Goal: Task Accomplishment & Management: Manage account settings

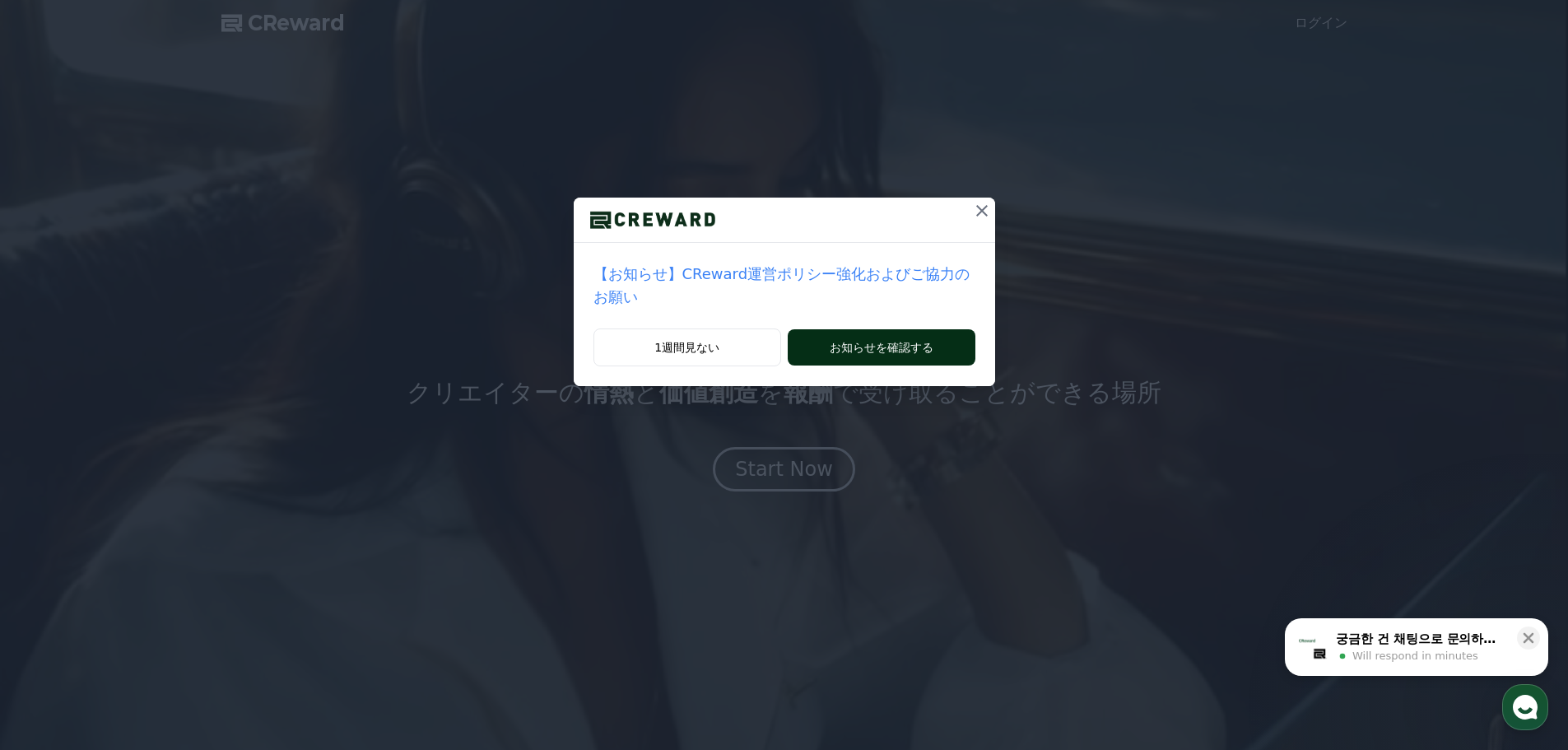
click at [860, 330] on button "お知らせを確認する" at bounding box center [881, 348] width 187 height 36
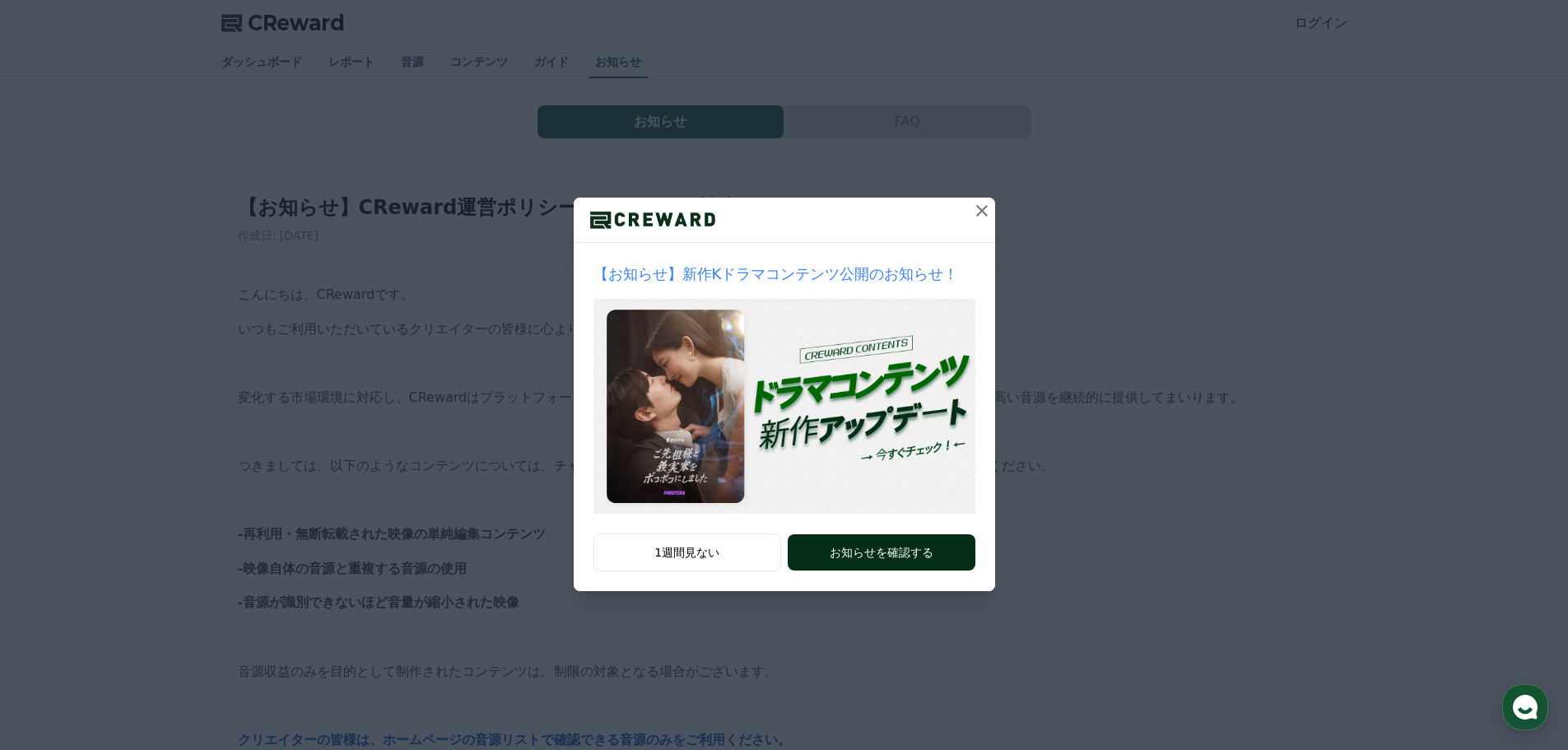
click at [816, 551] on button "お知らせを確認する" at bounding box center [881, 553] width 187 height 36
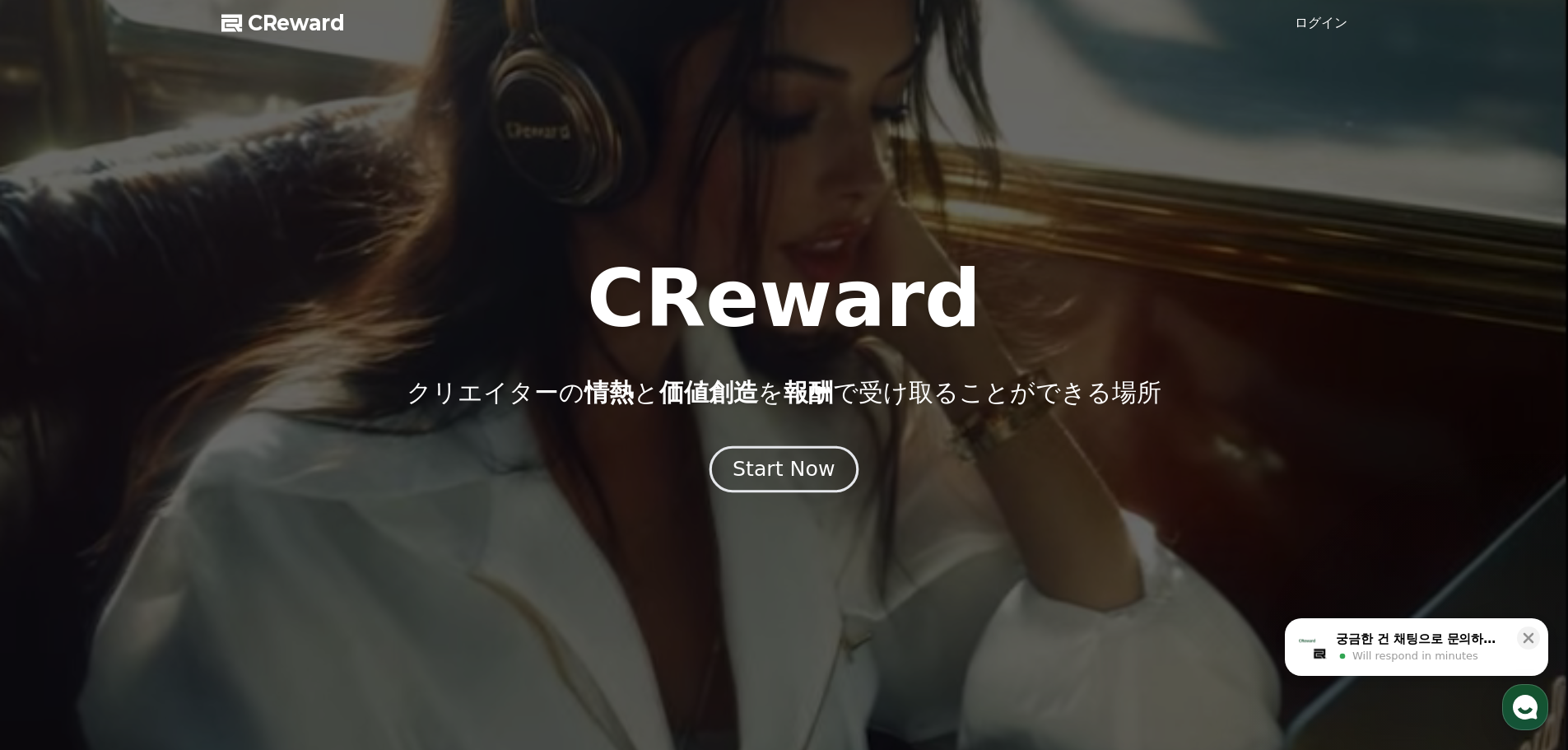
click at [804, 474] on div "Start Now" at bounding box center [783, 469] width 102 height 28
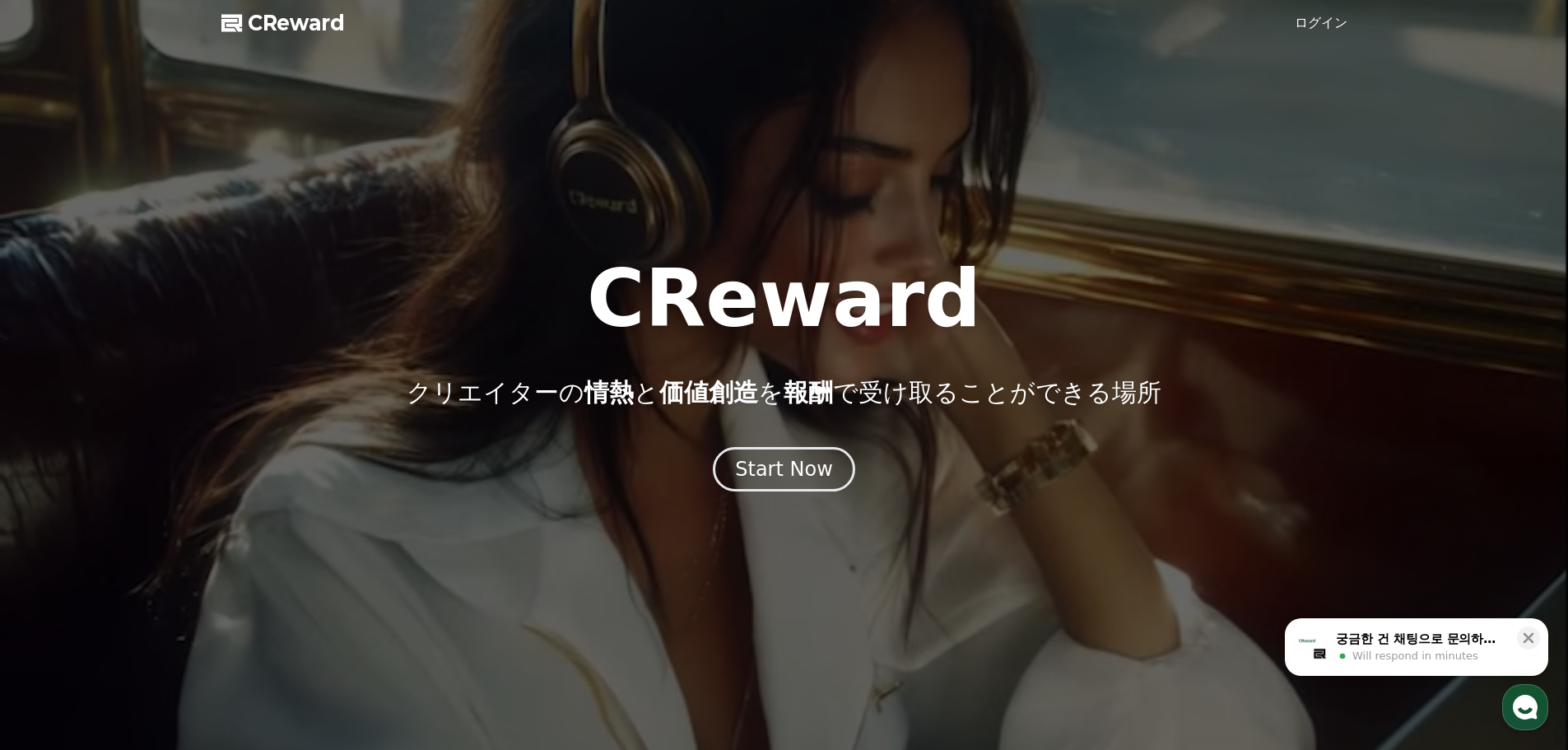
click at [1328, 17] on link "ログイン" at bounding box center [1320, 22] width 52 height 20
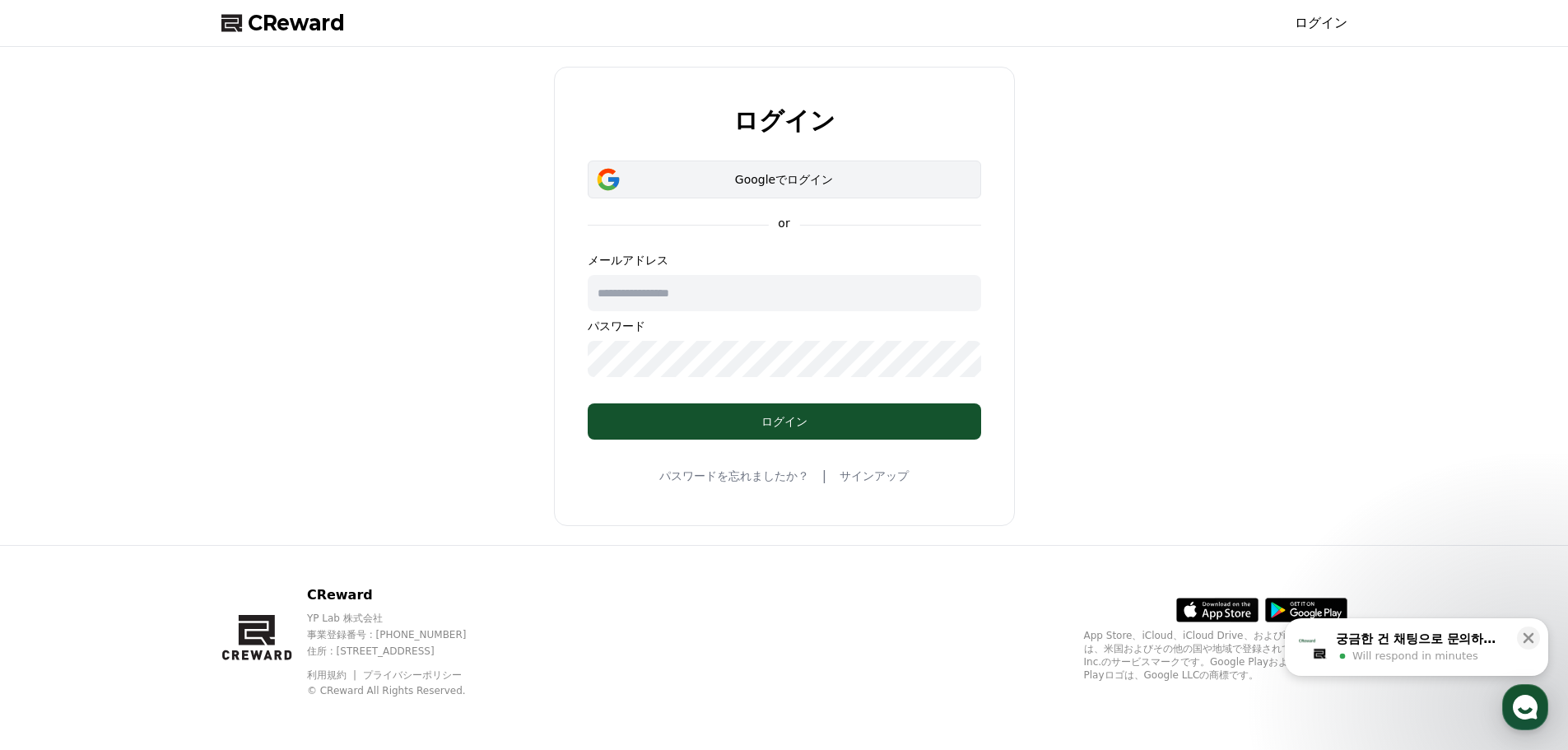
click at [816, 168] on button "Googleでログイン" at bounding box center [784, 179] width 394 height 38
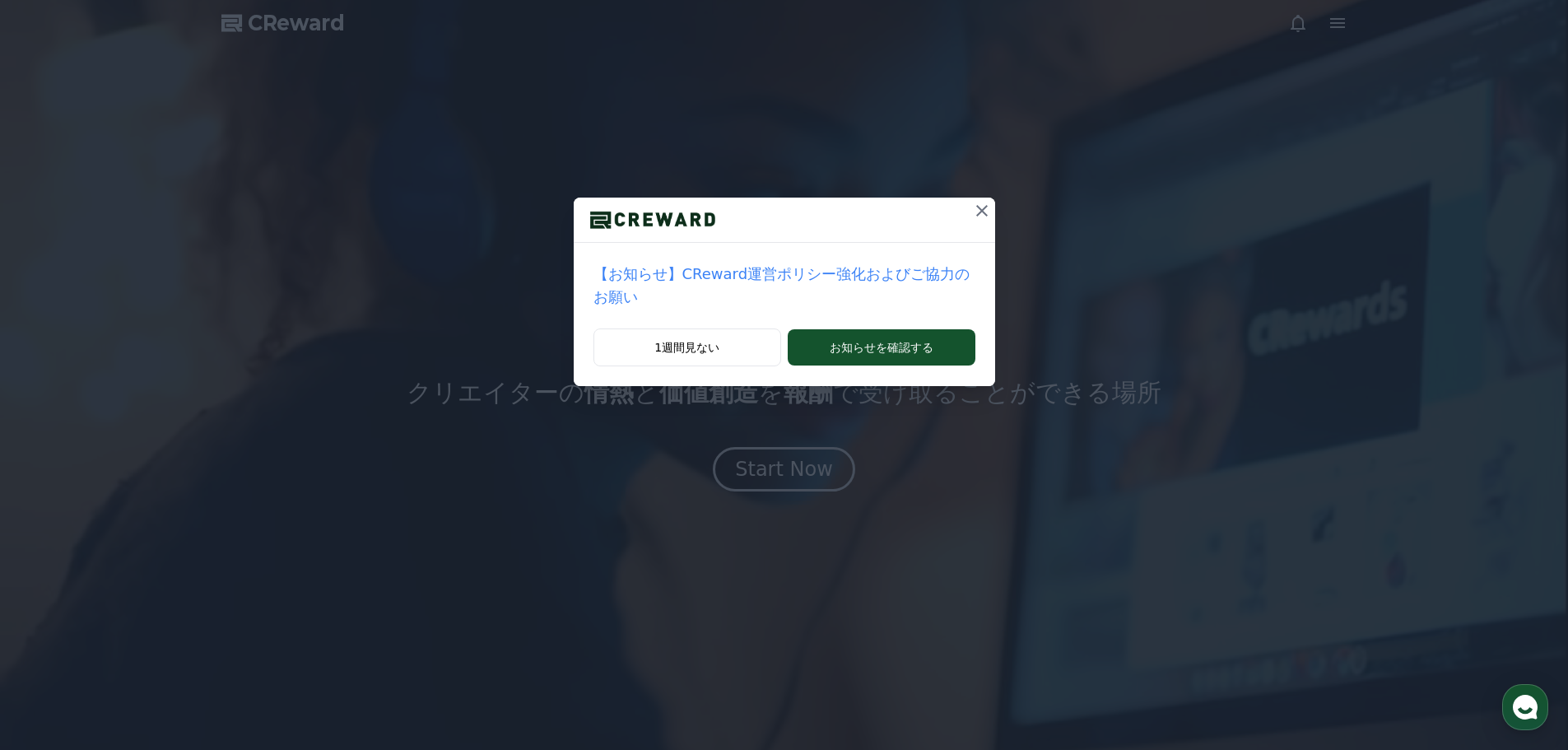
click at [976, 213] on icon at bounding box center [981, 210] width 11 height 11
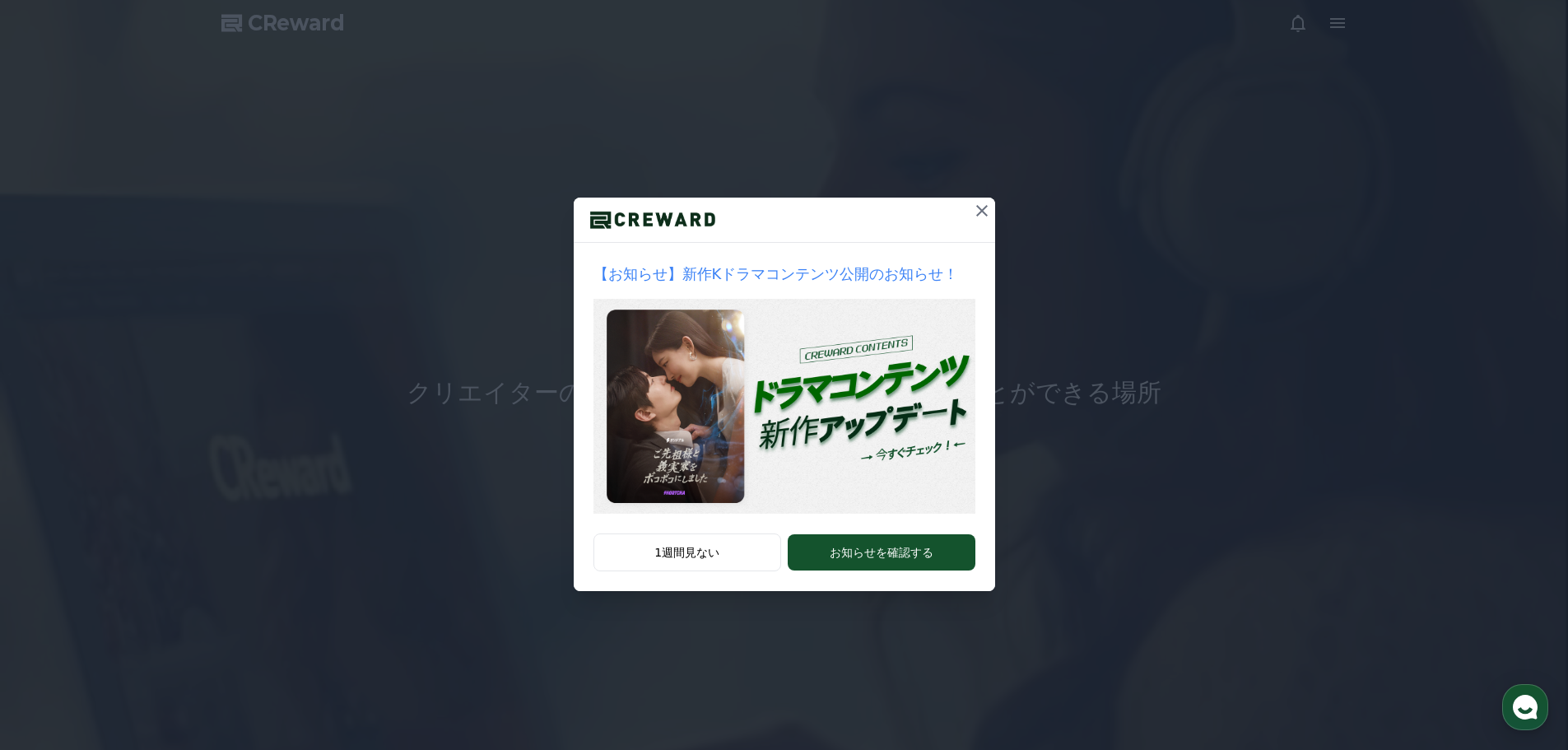
click at [987, 213] on icon at bounding box center [981, 210] width 20 height 20
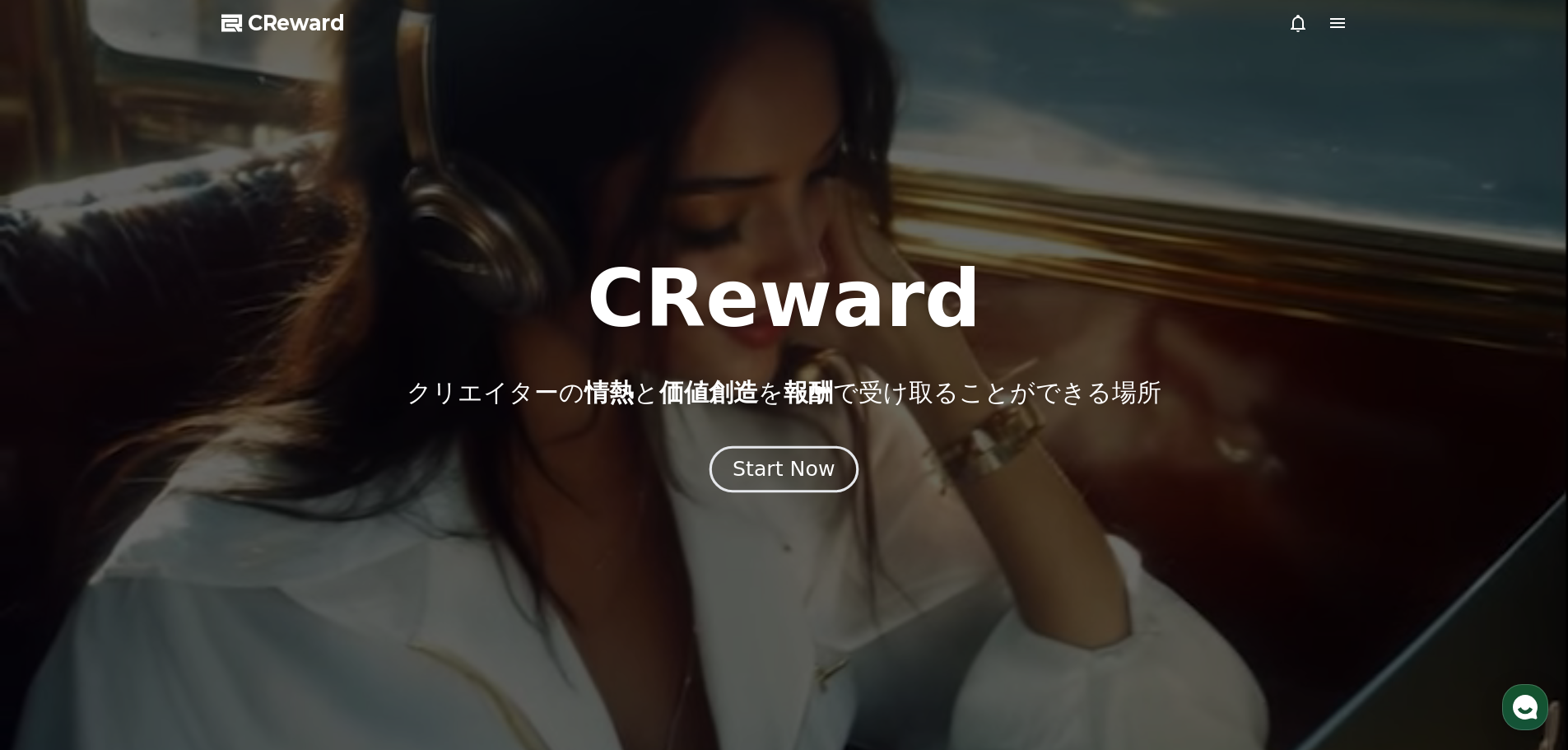
click at [791, 473] on div "Start Now" at bounding box center [783, 469] width 102 height 28
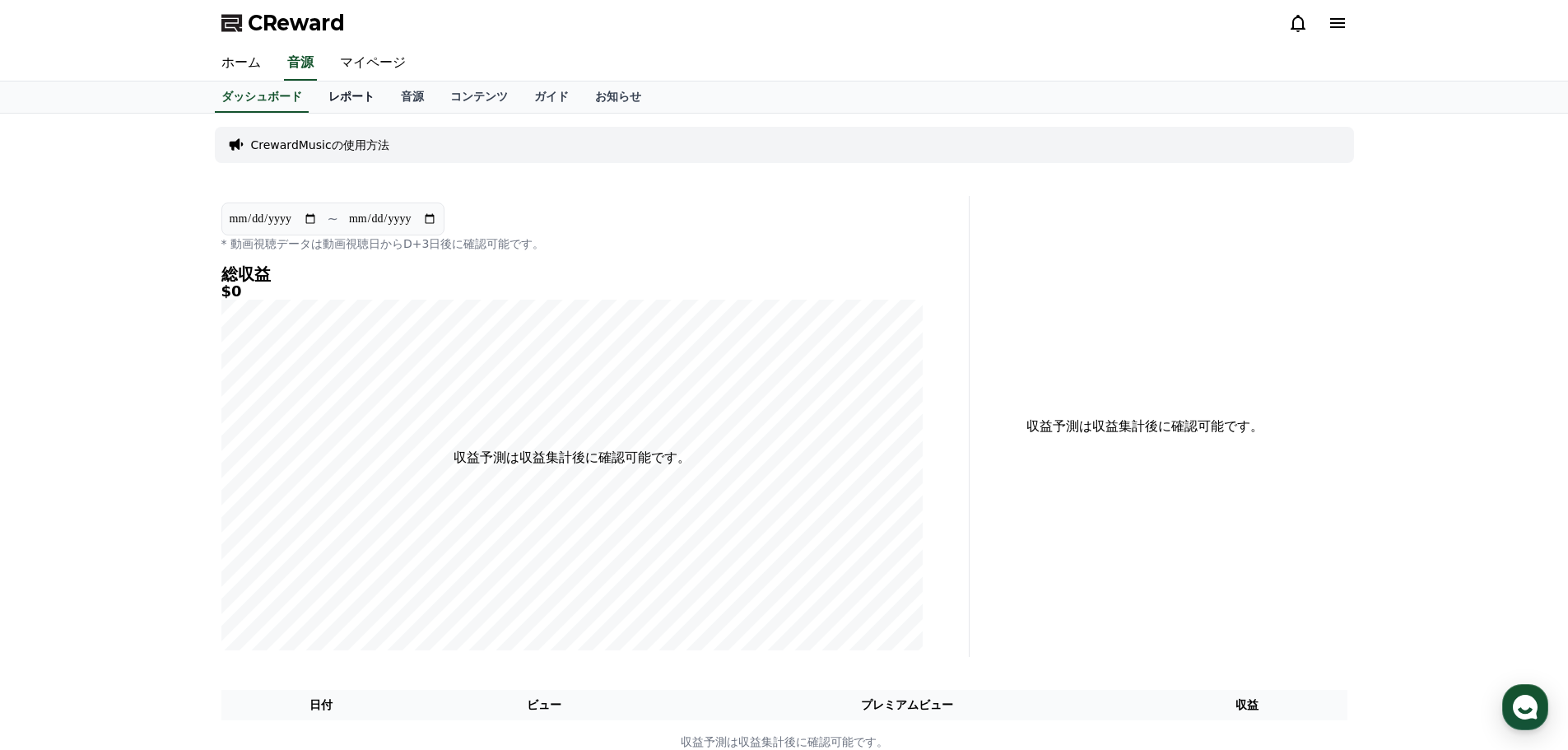
click at [324, 96] on link "レポート" at bounding box center [351, 97] width 72 height 31
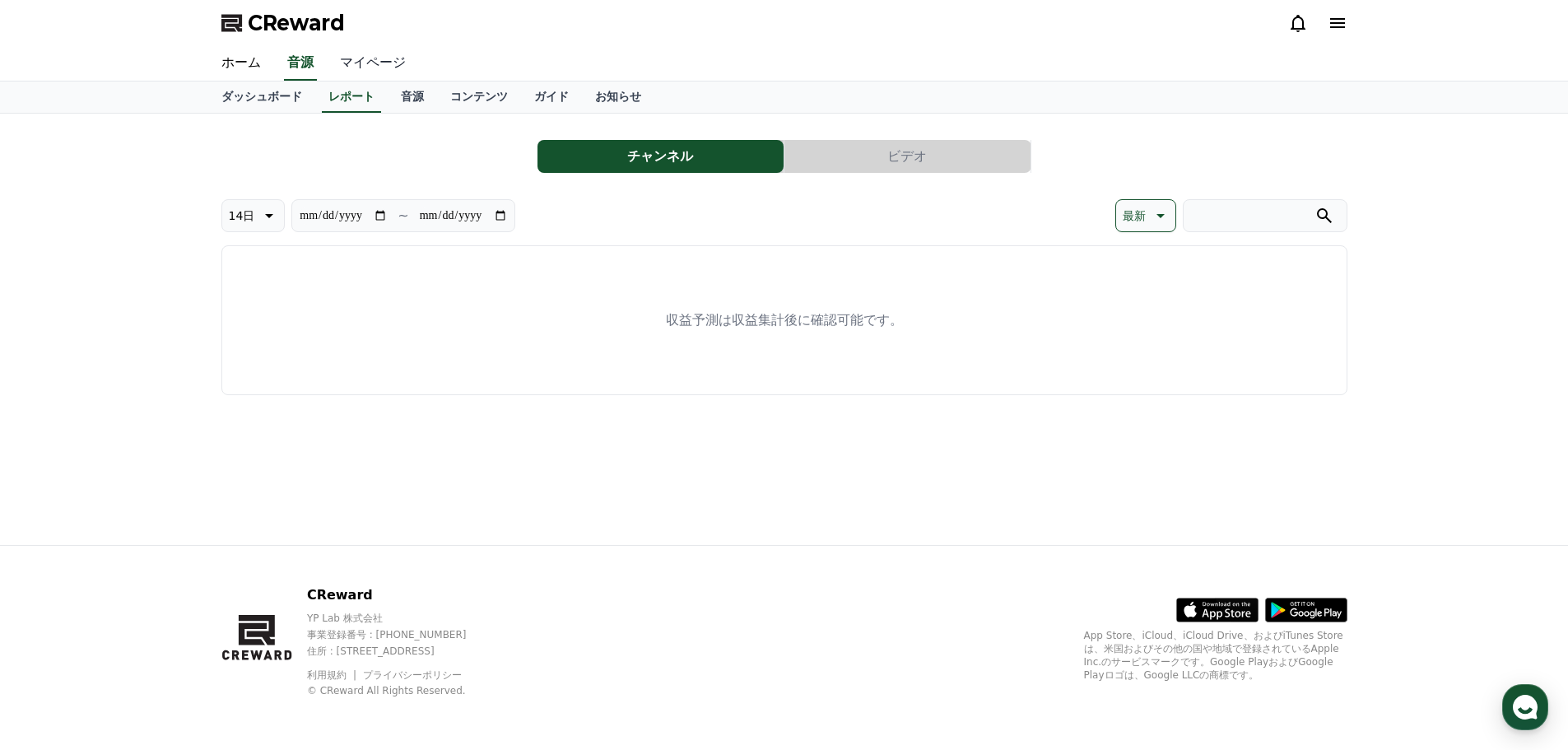
click at [346, 51] on link "マイページ" at bounding box center [372, 64] width 92 height 34
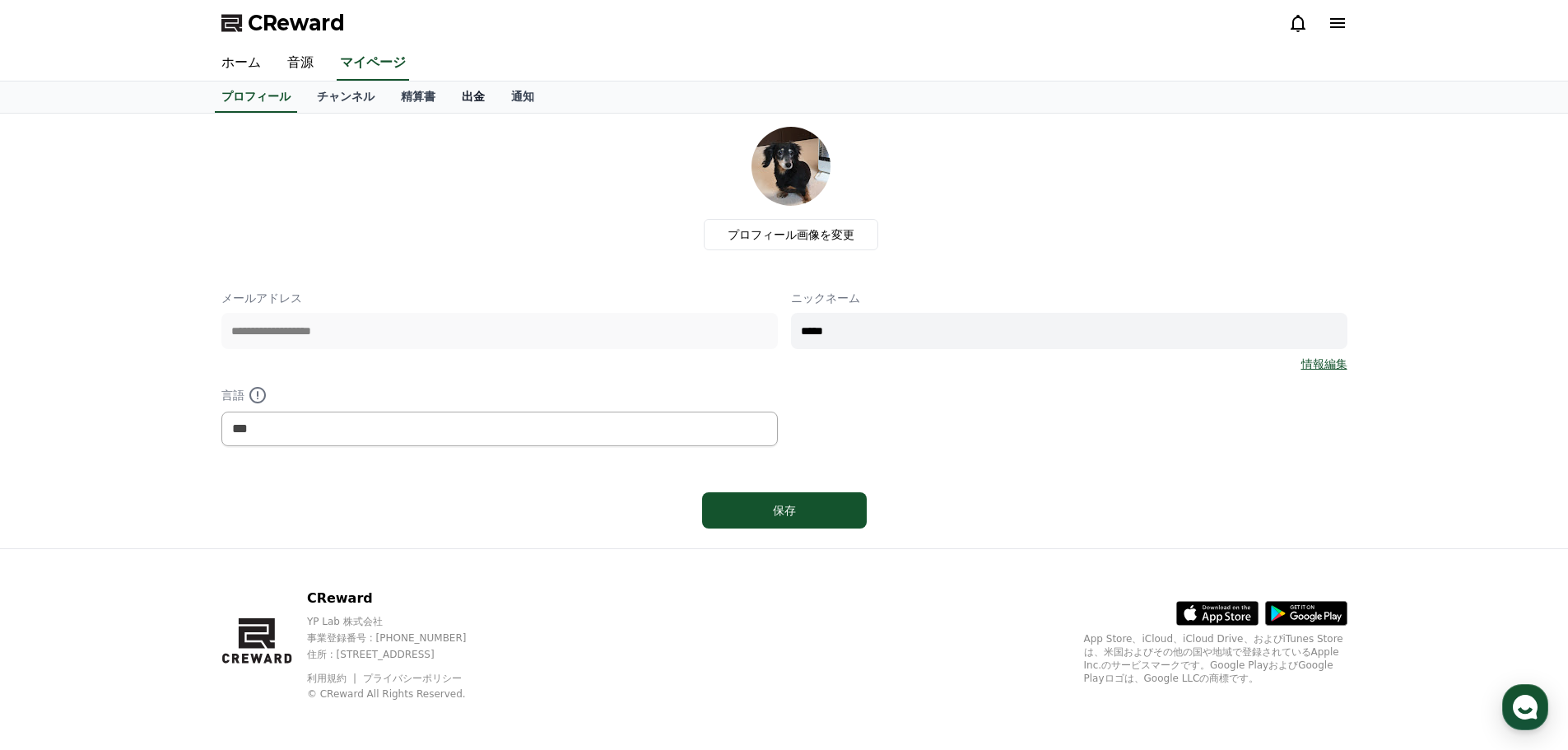
click at [449, 105] on link "出金" at bounding box center [473, 97] width 50 height 31
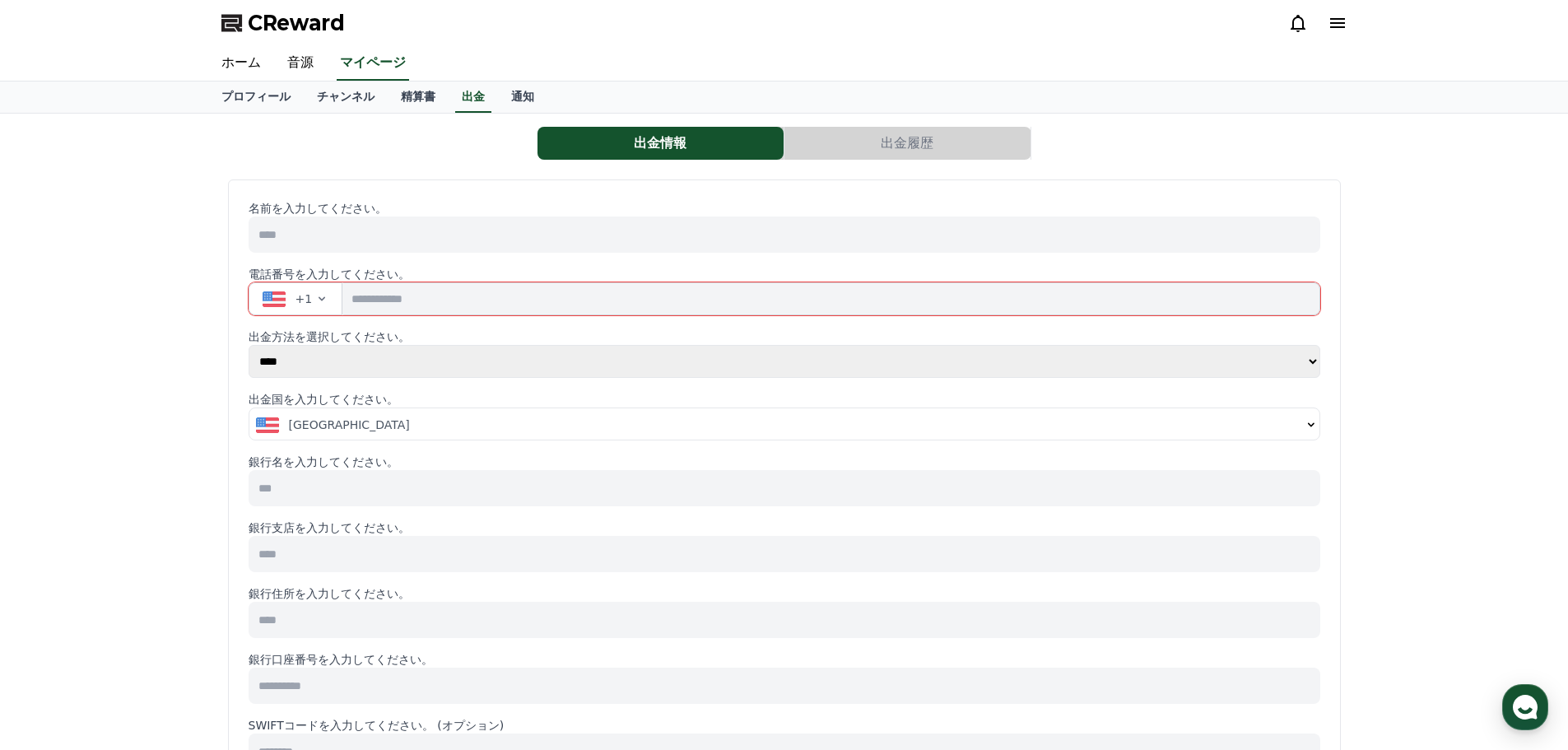
click at [315, 297] on icon "button" at bounding box center [321, 299] width 13 height 13
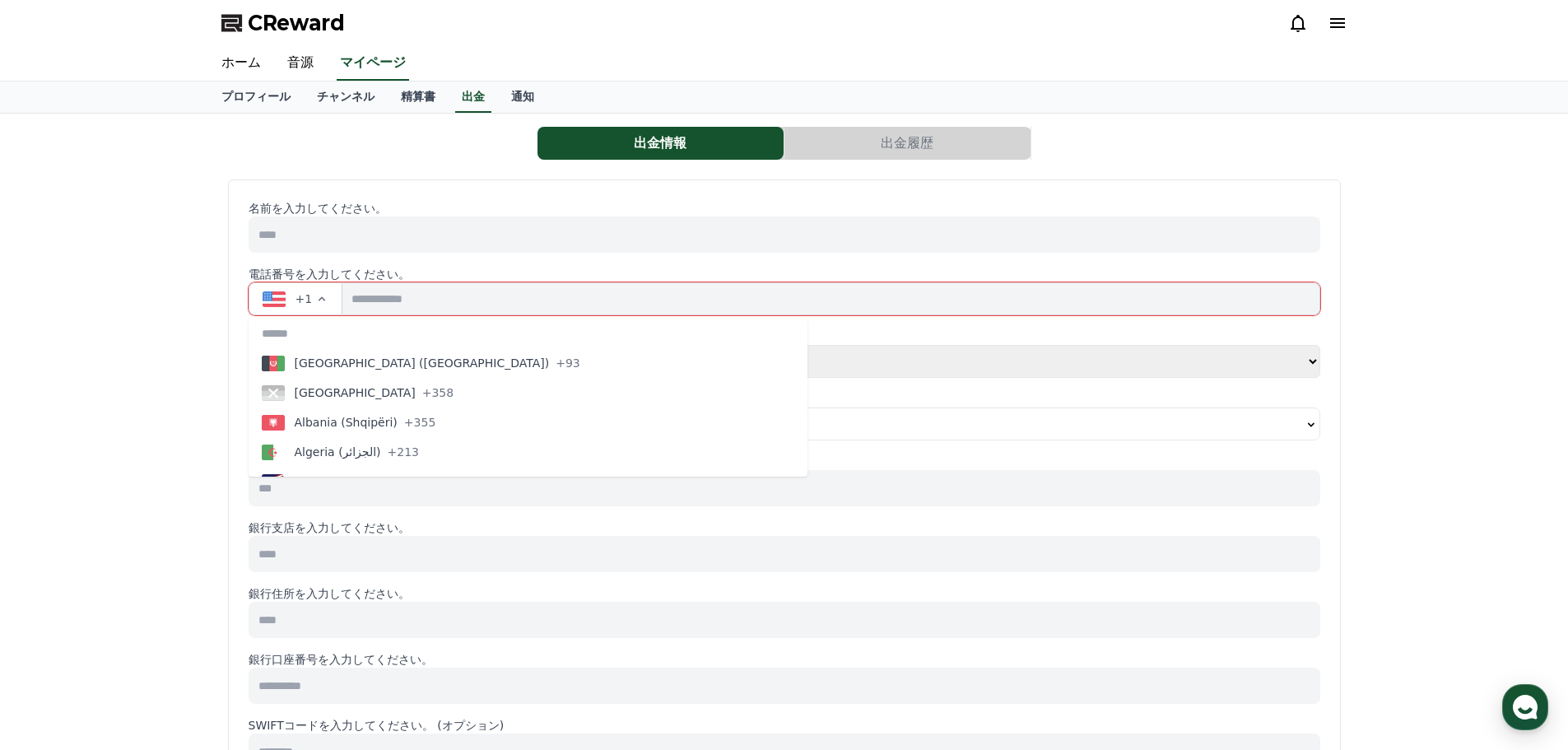
click at [323, 241] on input at bounding box center [784, 234] width 1071 height 36
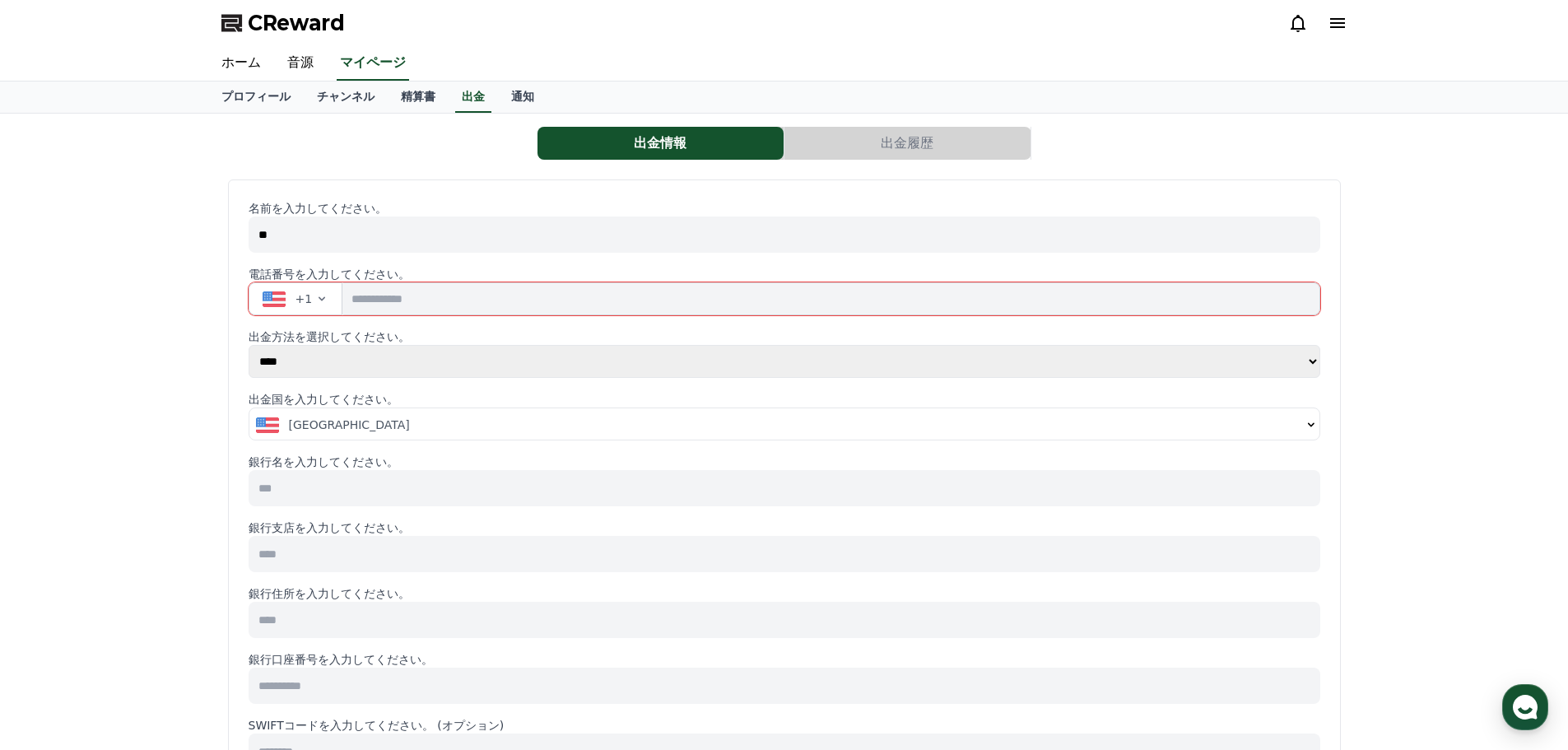
type input "**"
click at [292, 58] on link "音源" at bounding box center [299, 64] width 52 height 34
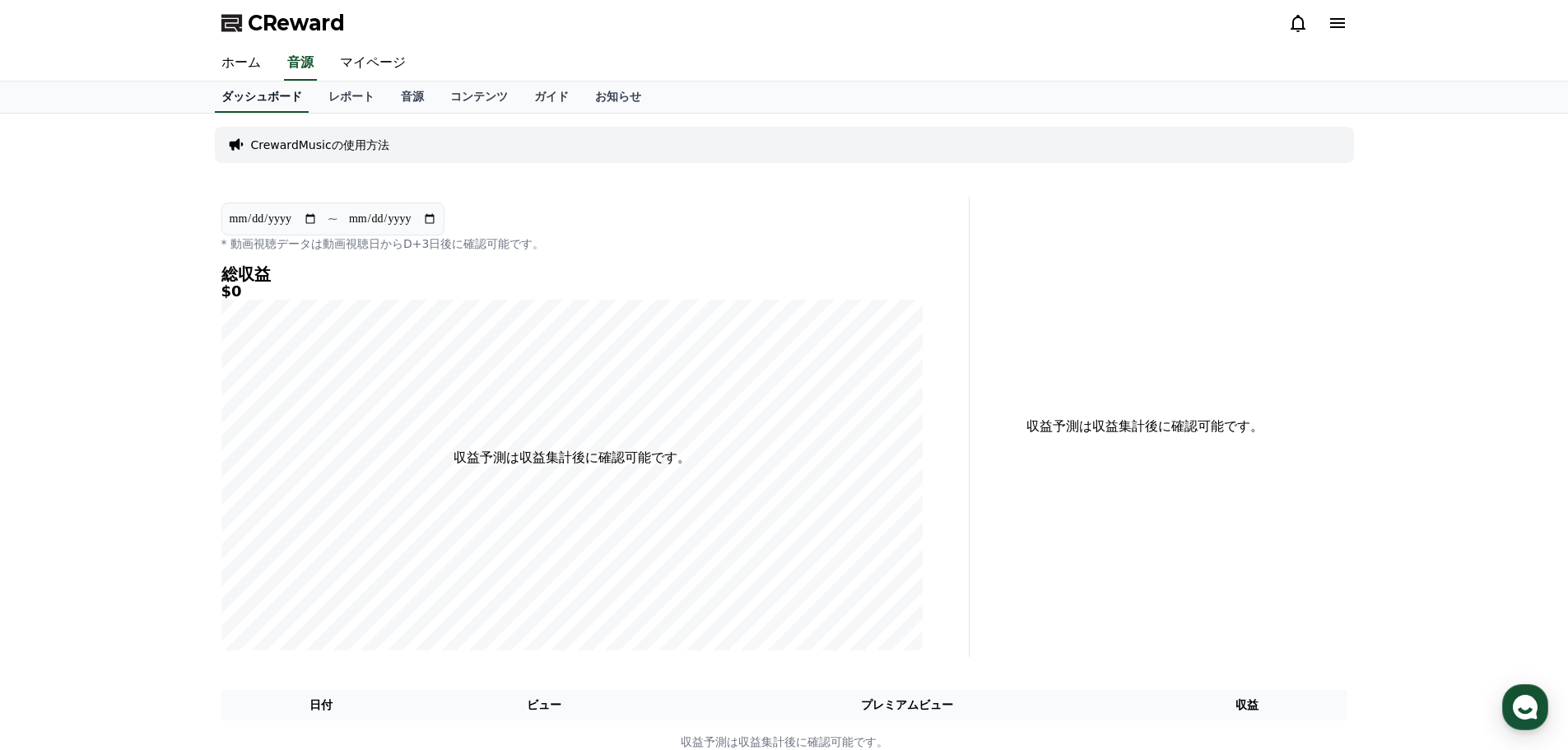
click at [264, 93] on link "ダッシュボード" at bounding box center [261, 97] width 93 height 31
click at [242, 71] on link "ホーム" at bounding box center [241, 64] width 66 height 34
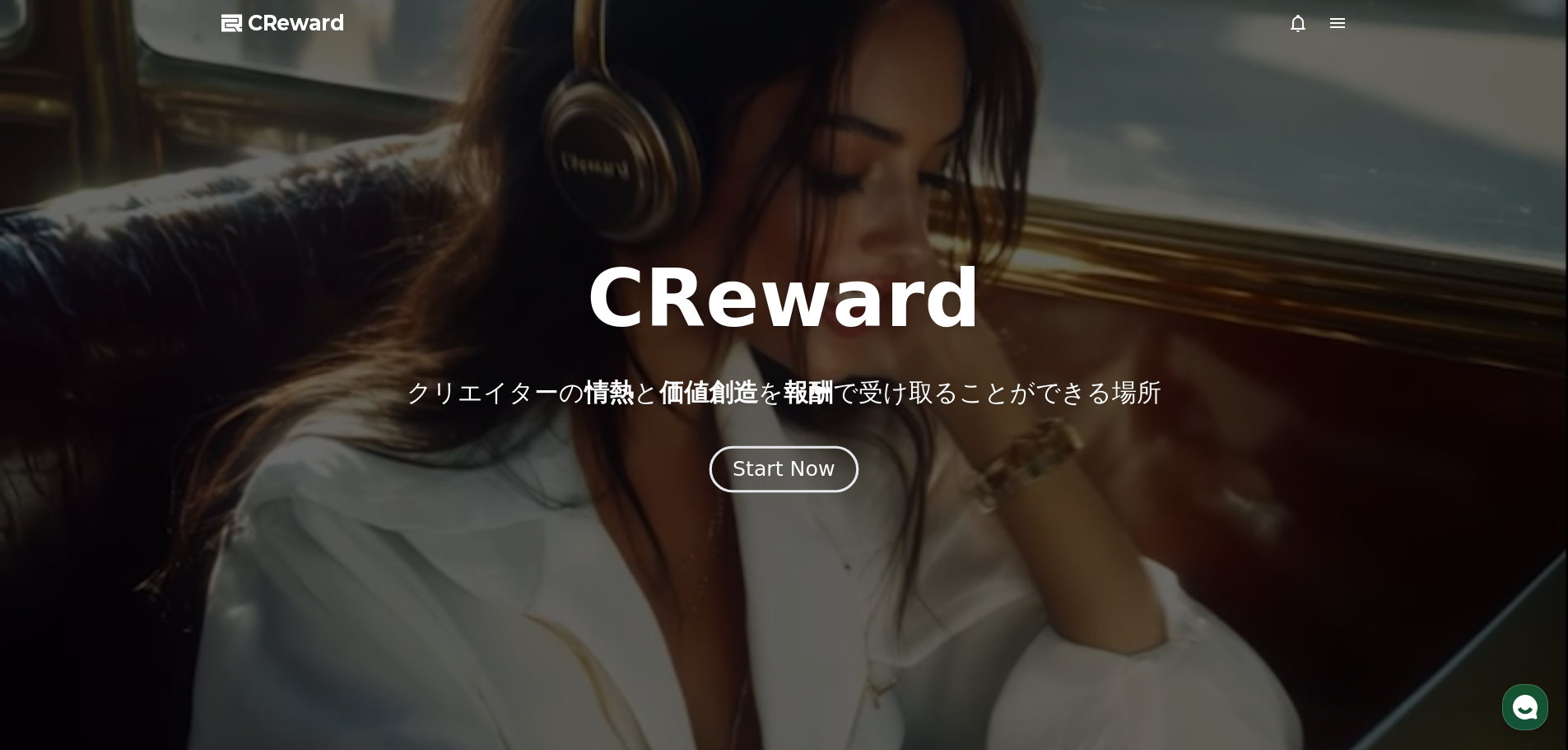
click at [811, 460] on div "Start Now" at bounding box center [783, 469] width 102 height 28
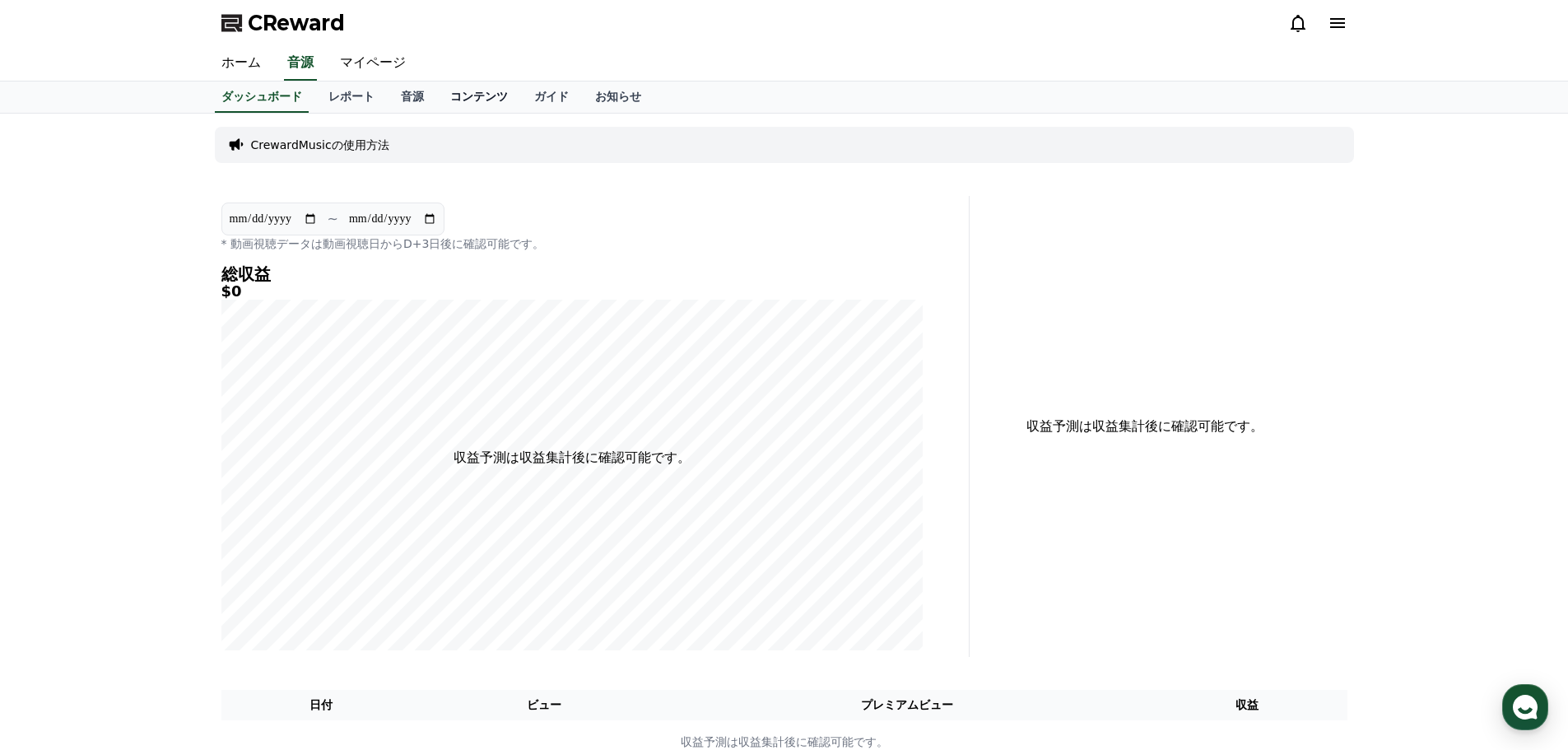
click at [437, 101] on link "コンテンツ" at bounding box center [479, 97] width 84 height 31
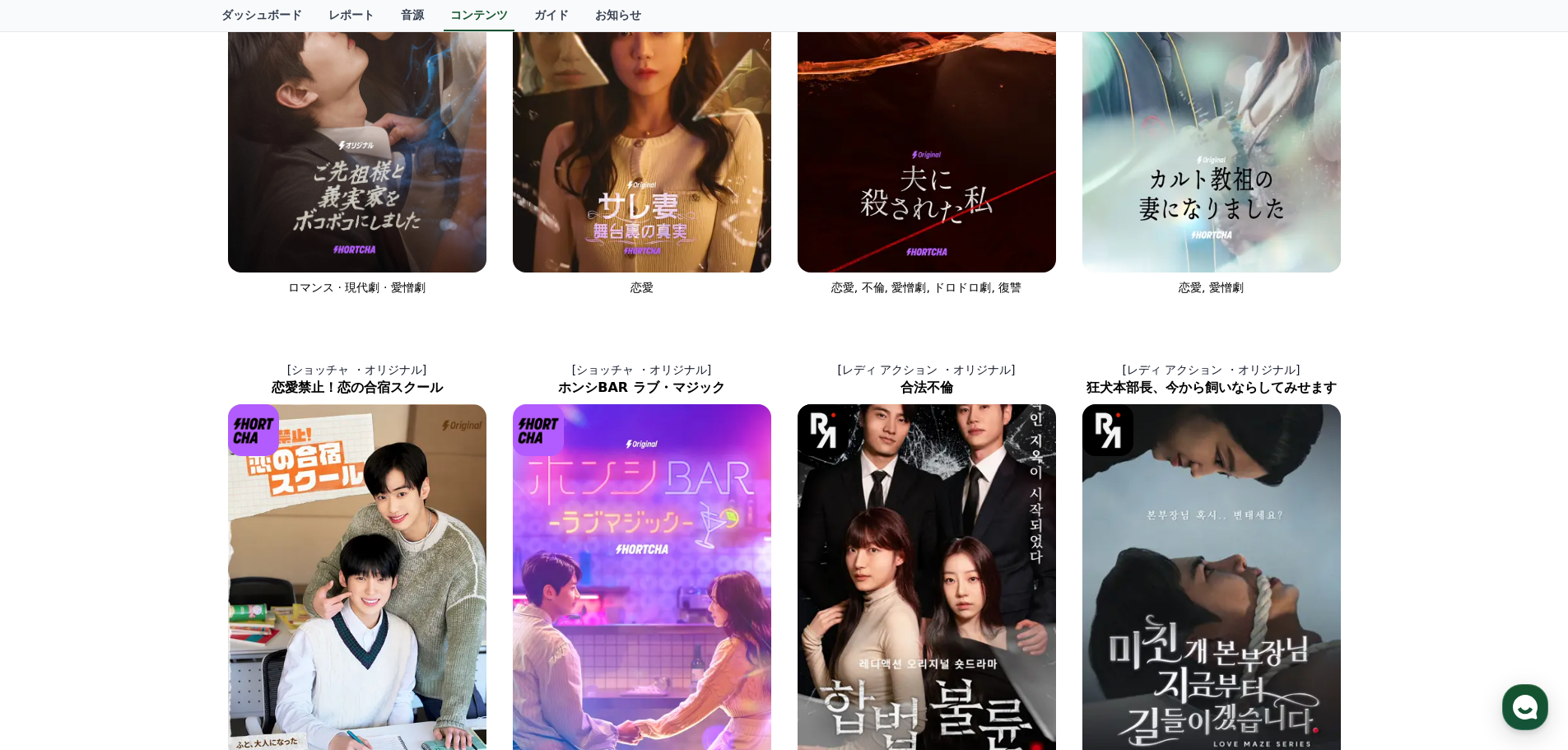
scroll to position [269, 0]
